Goal: Participate in discussion

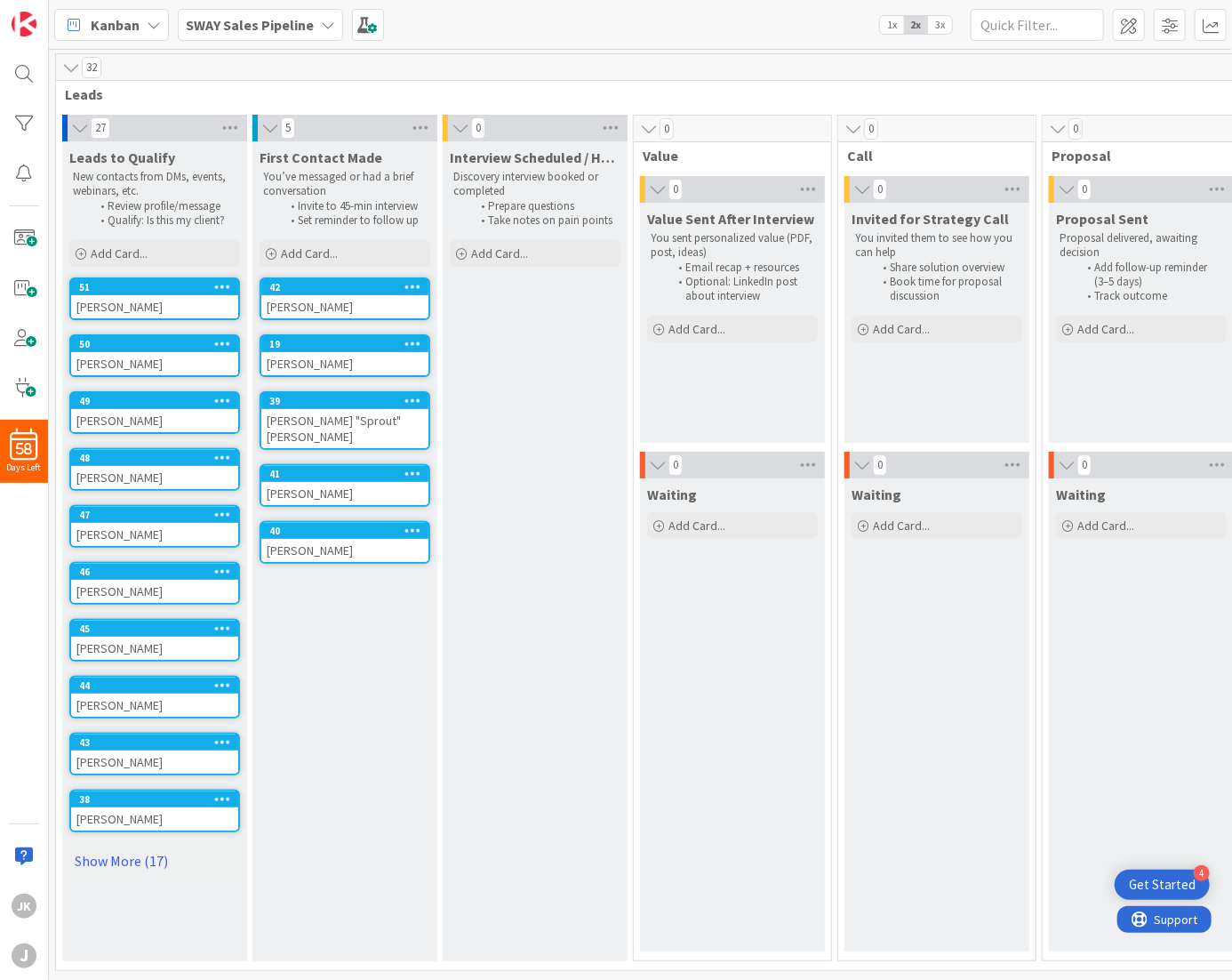
scroll to position [5, 0]
click at [113, 848] on link "Show More (17)" at bounding box center [154, 861] width 171 height 29
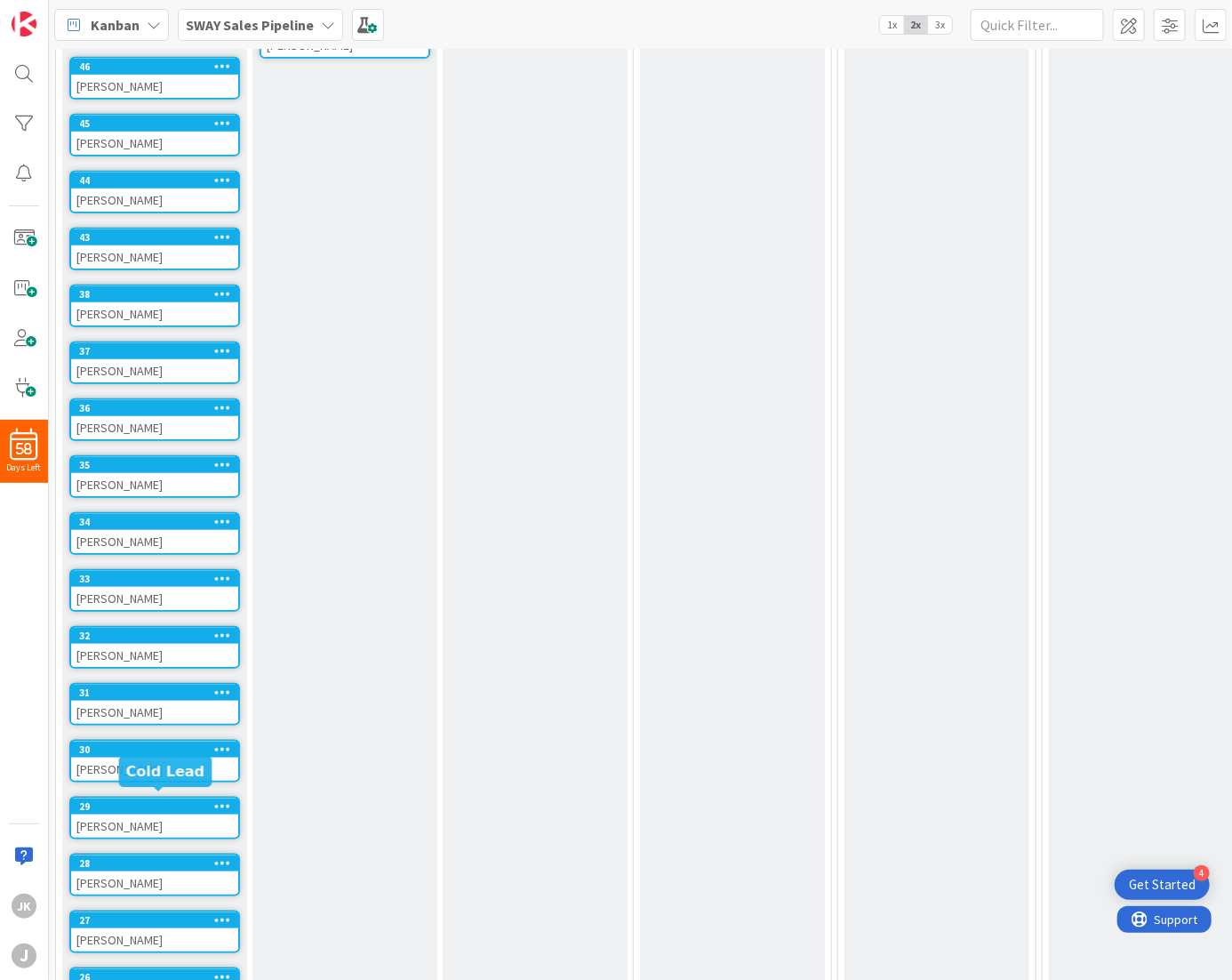
scroll to position [905, 0]
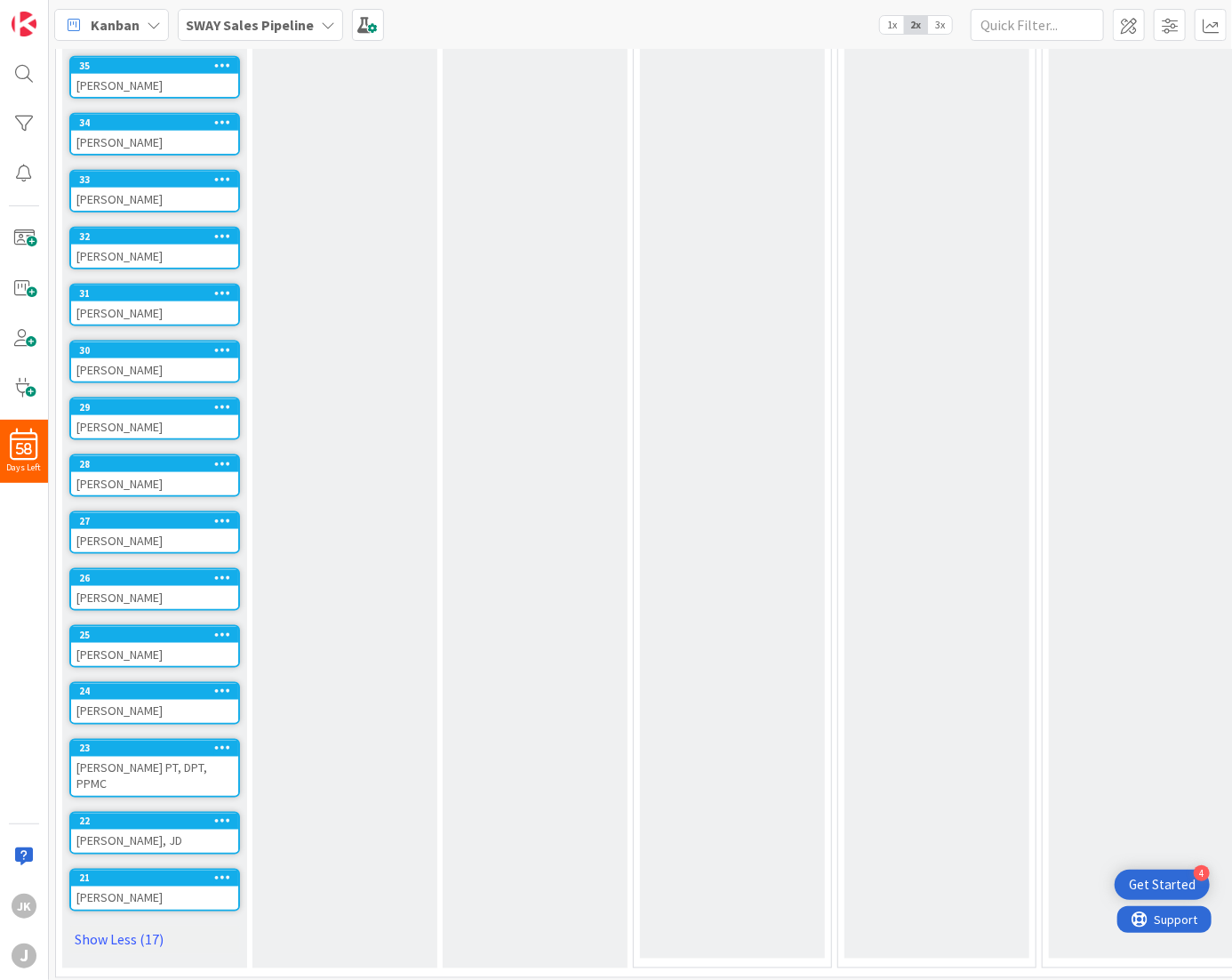
click at [108, 887] on div "[PERSON_NAME]" at bounding box center [154, 898] width 167 height 23
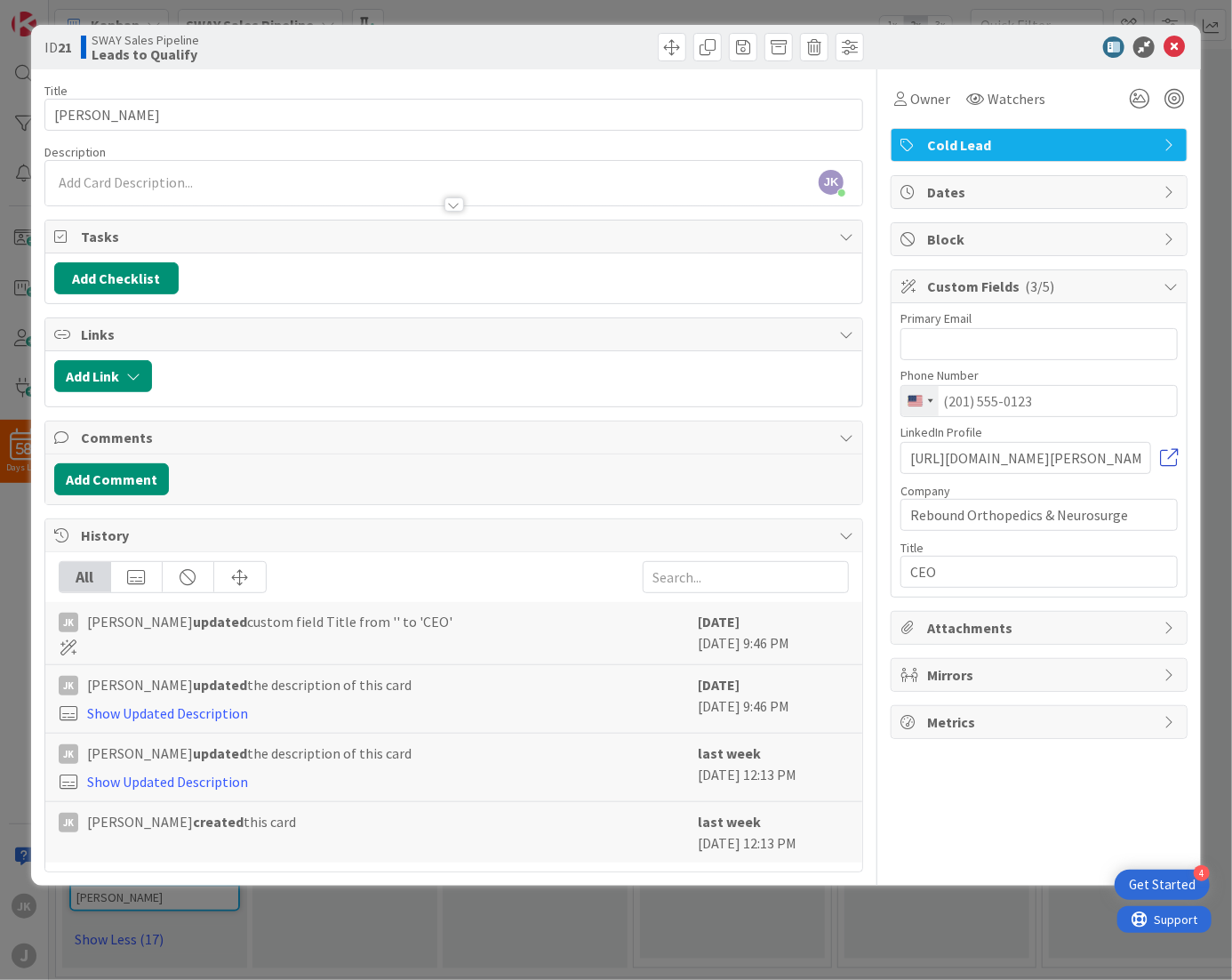
click at [1170, 457] on link at bounding box center [1168, 458] width 18 height 18
click at [1170, 47] on icon at bounding box center [1174, 47] width 21 height 21
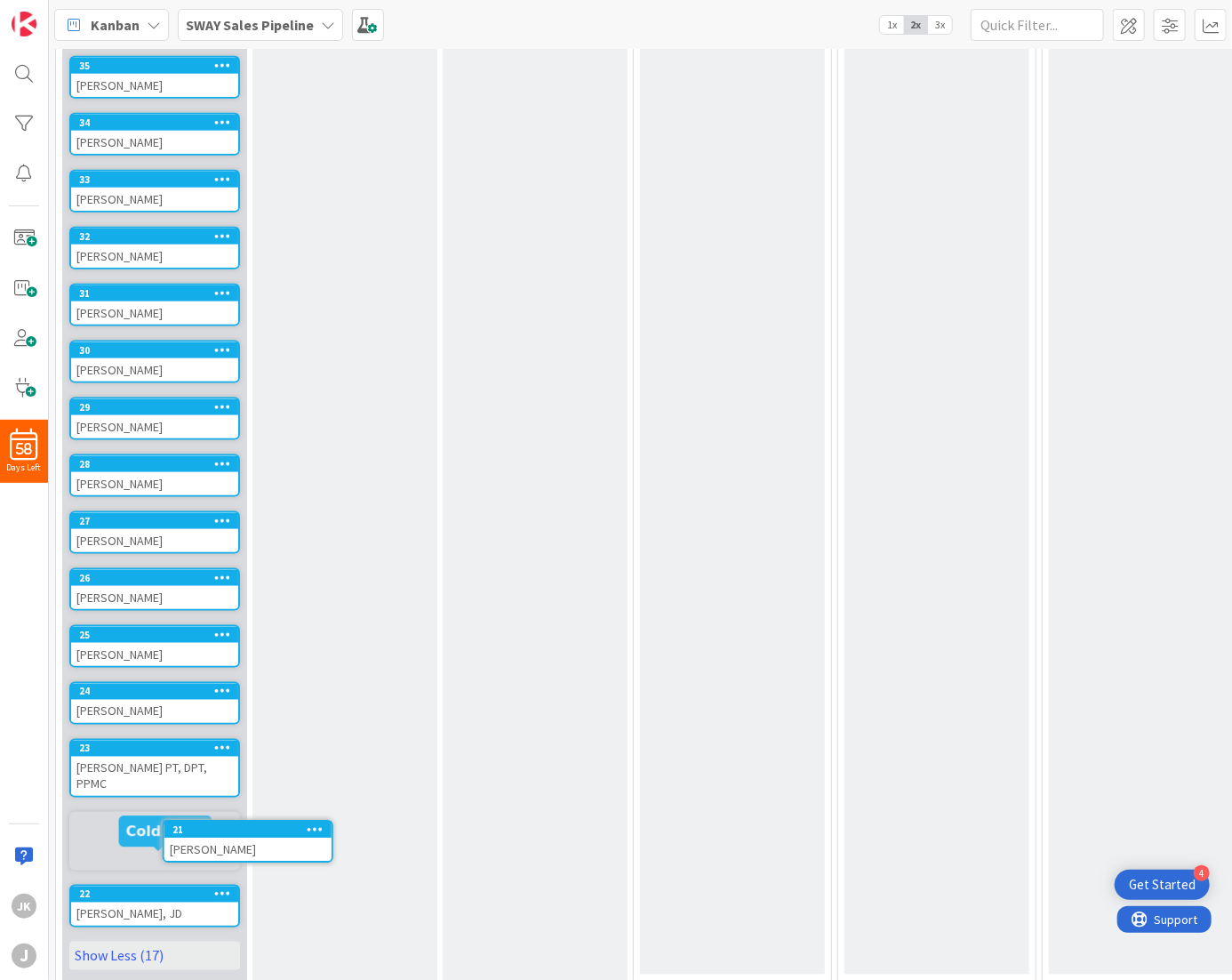
scroll to position [848, 0]
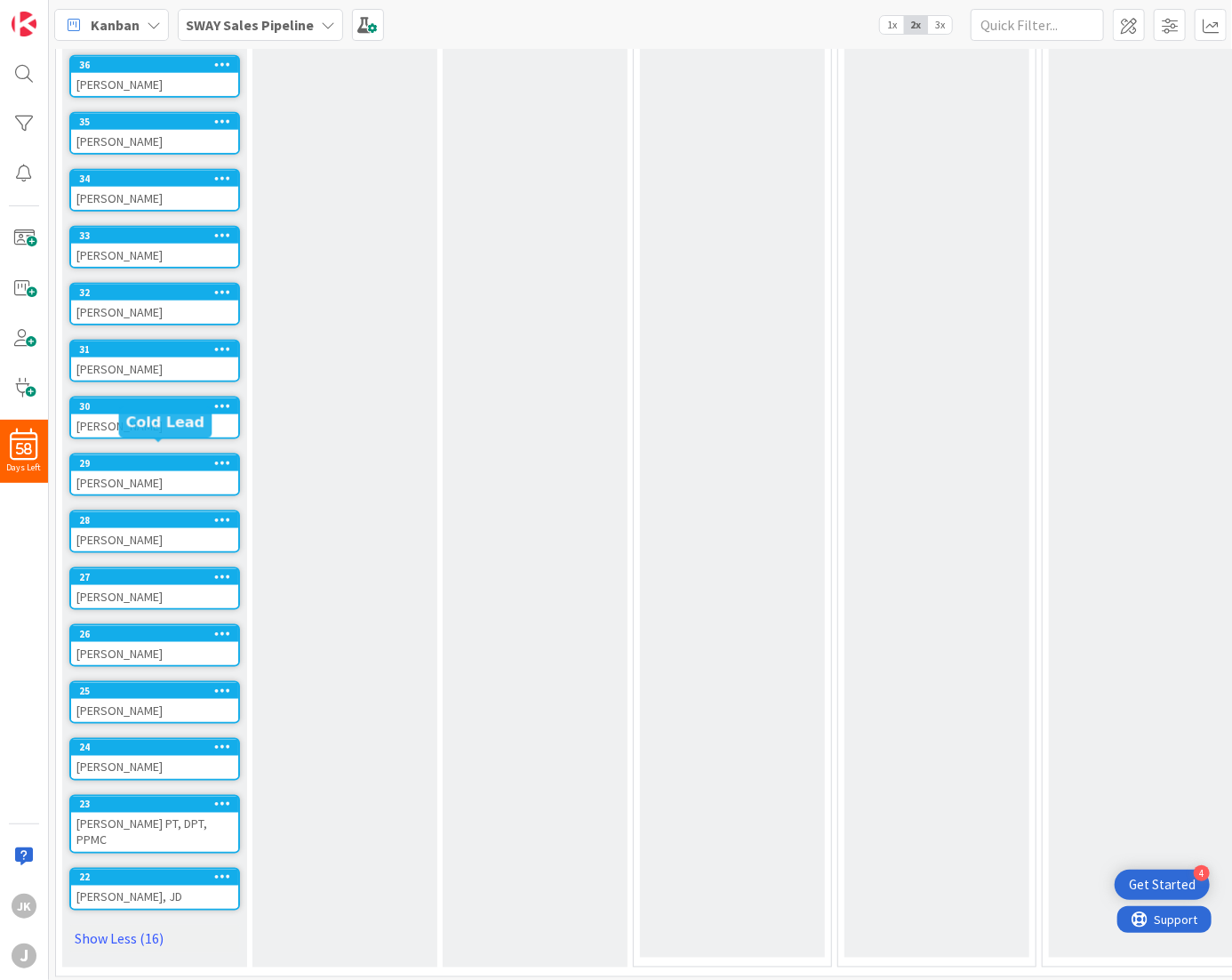
click at [139, 457] on div "29" at bounding box center [158, 462] width 159 height 12
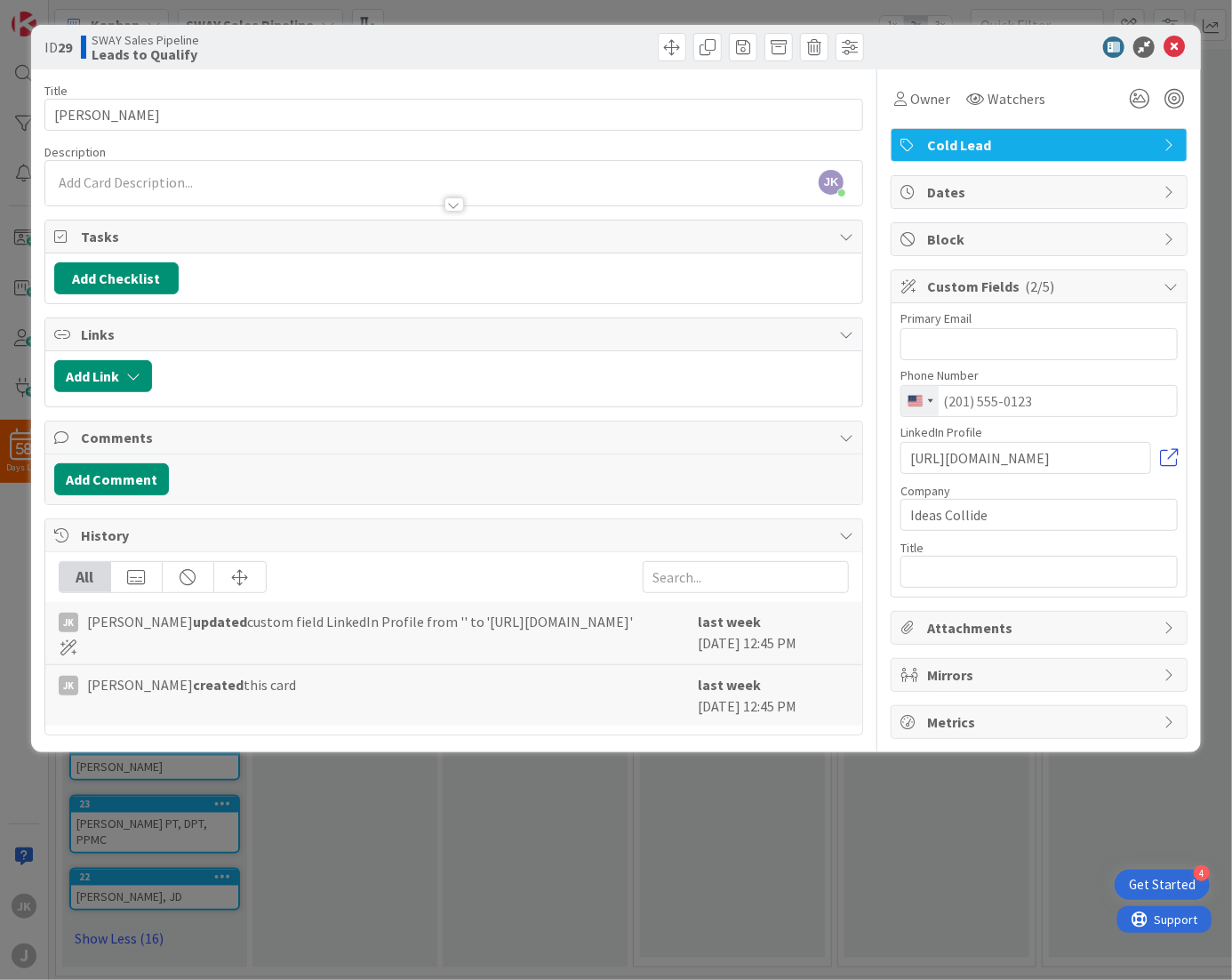
click at [1167, 457] on link at bounding box center [1168, 458] width 18 height 18
click at [96, 488] on button "Add Comment" at bounding box center [111, 480] width 114 height 32
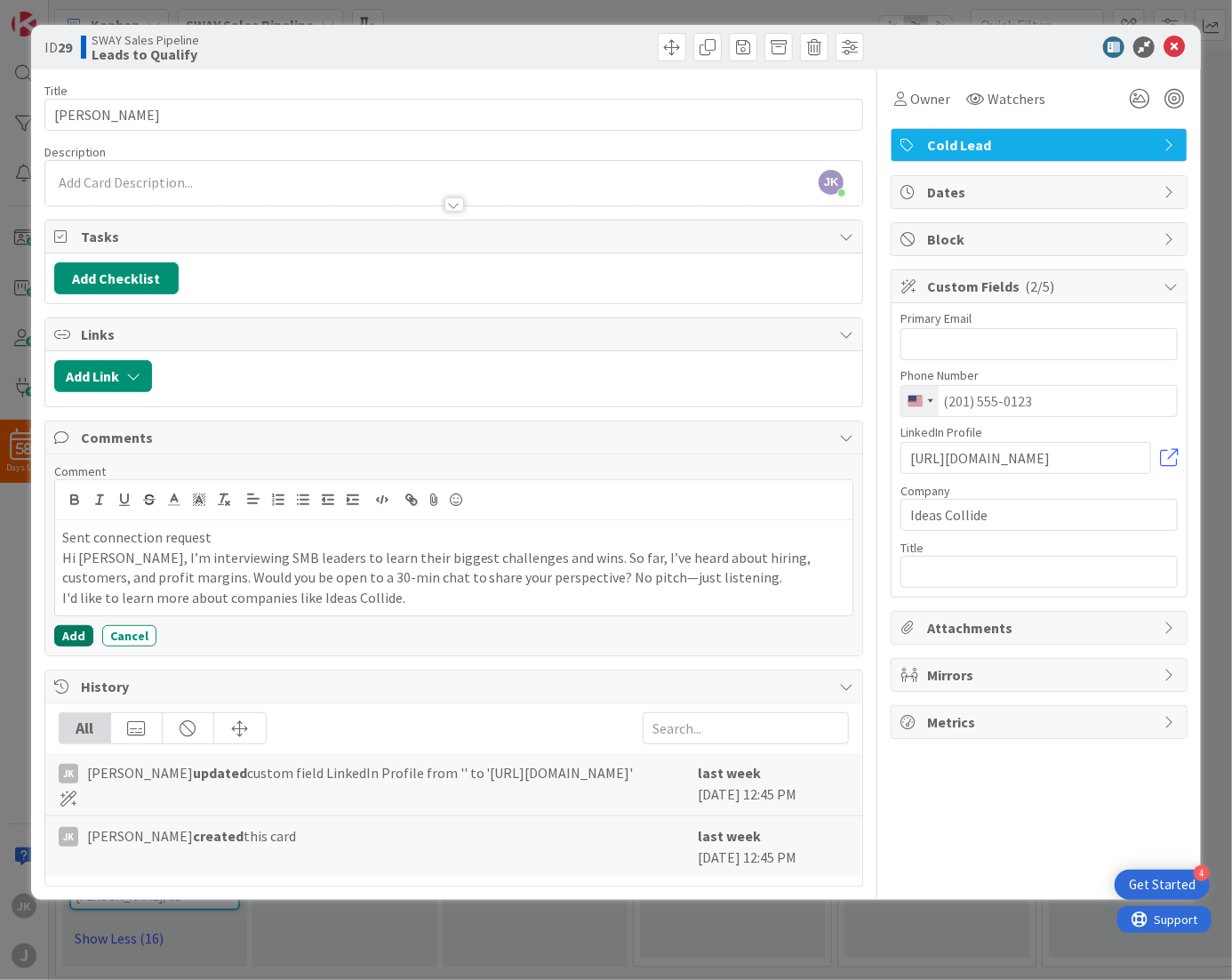
click at [82, 629] on button "Add" at bounding box center [73, 636] width 39 height 21
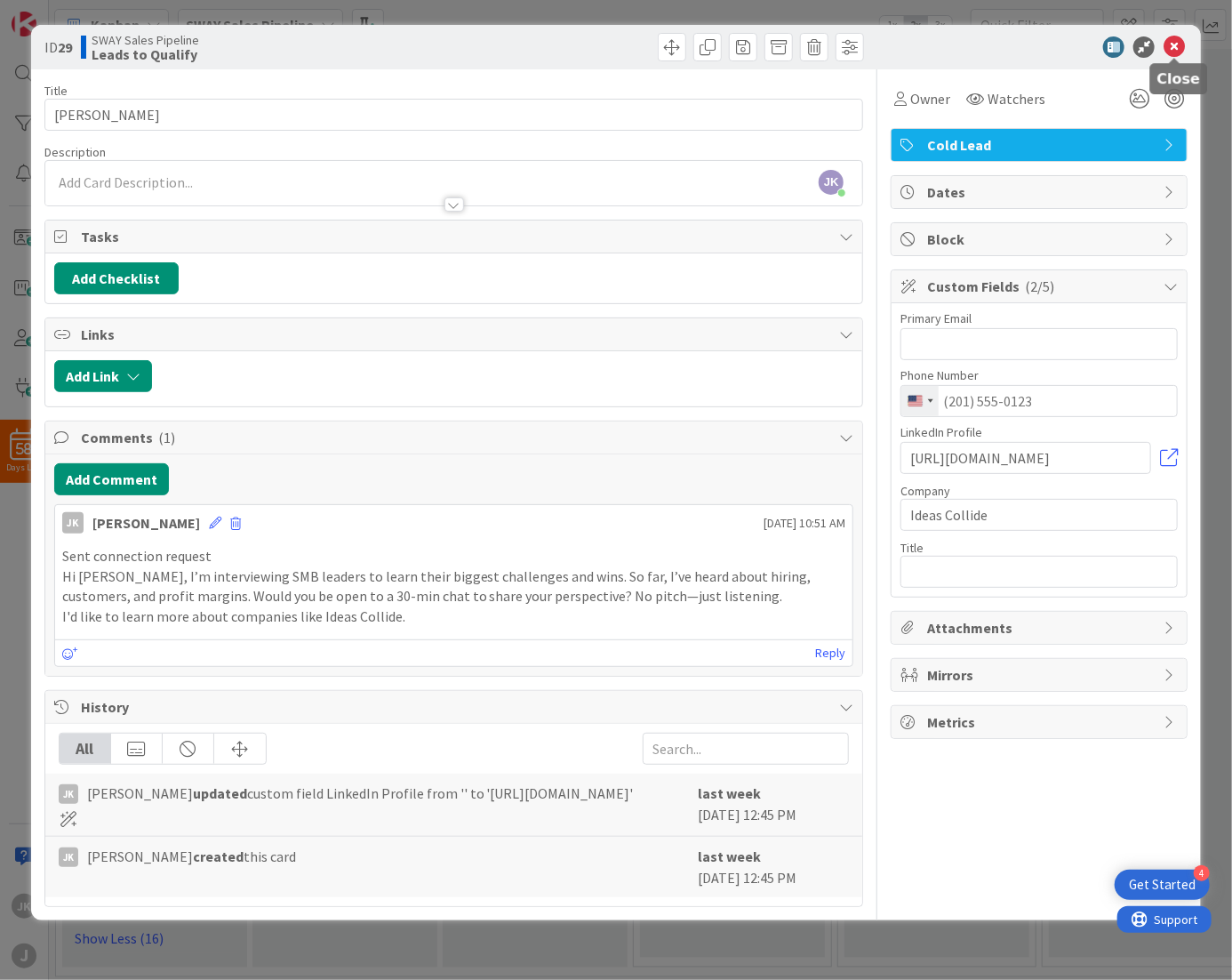
click at [1173, 44] on icon at bounding box center [1174, 47] width 21 height 21
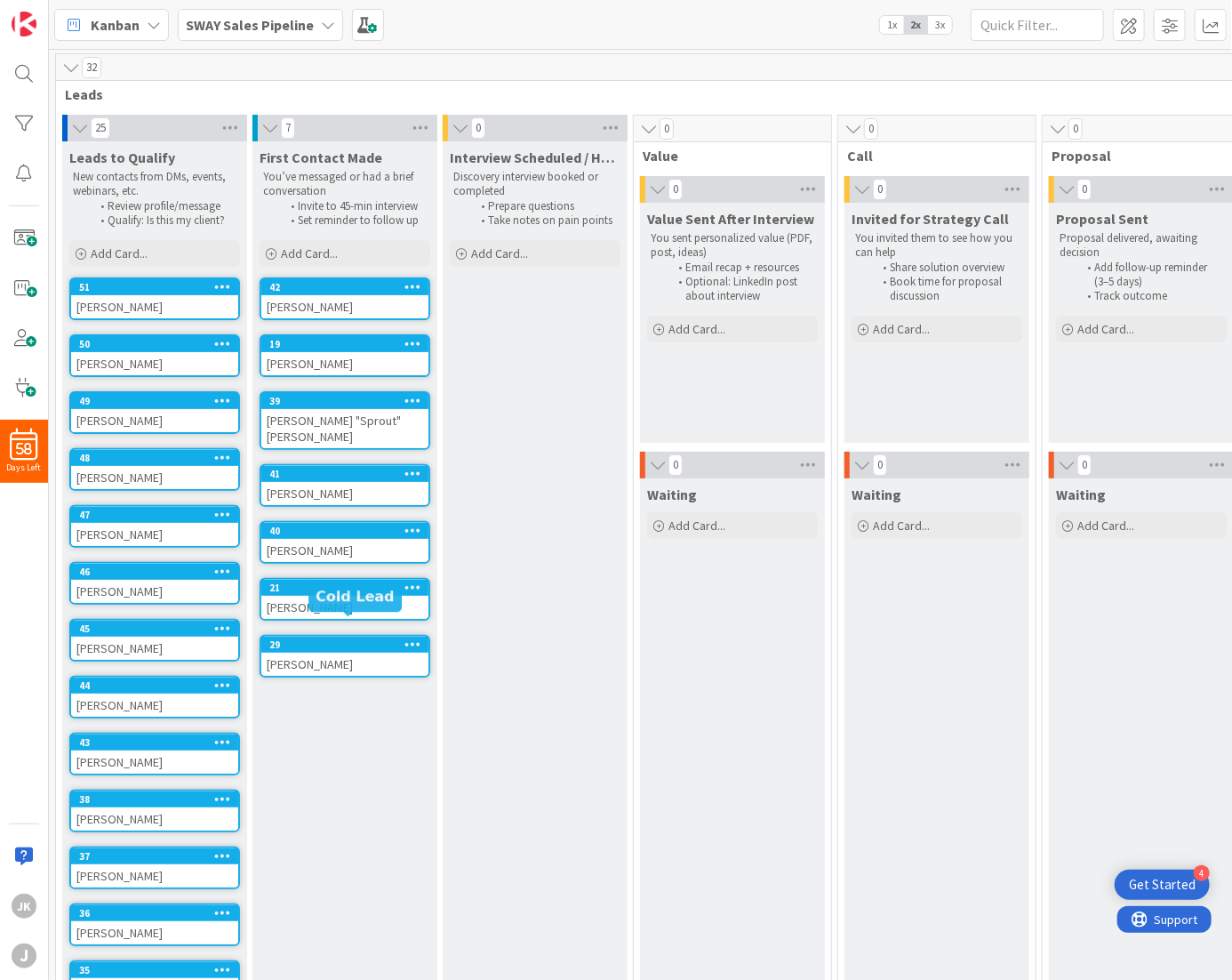
click at [309, 639] on div "29" at bounding box center [349, 644] width 159 height 12
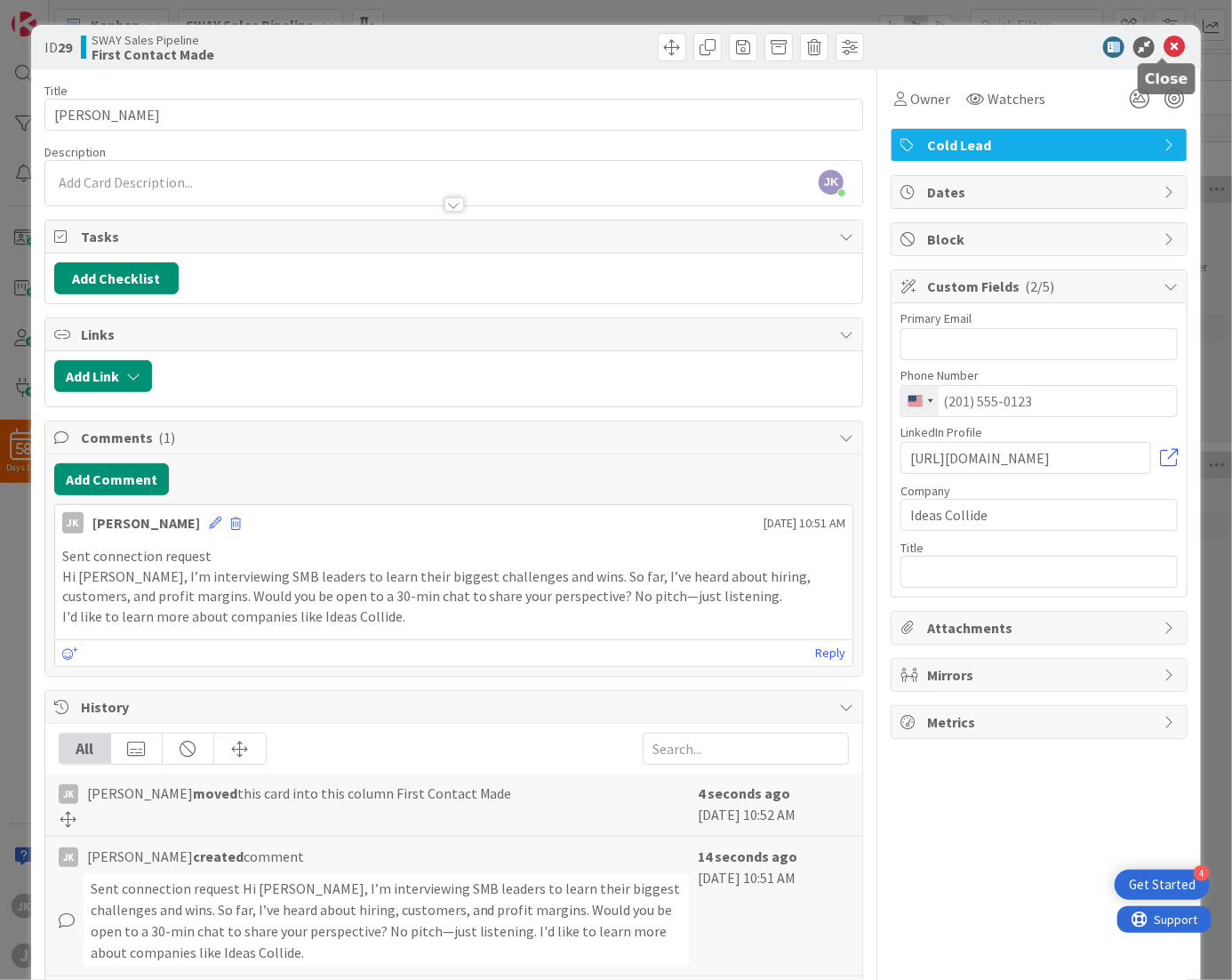
click at [1168, 49] on icon at bounding box center [1174, 47] width 21 height 21
